Goal: Find specific page/section

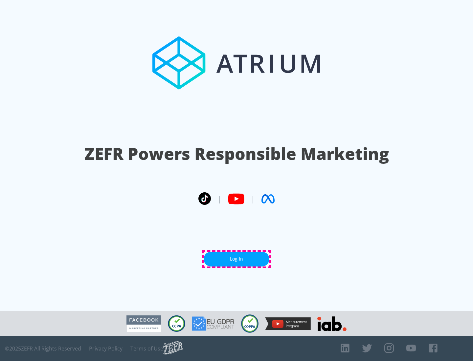
click at [236, 259] on link "Log In" at bounding box center [237, 259] width 66 height 15
